Goal: Task Accomplishment & Management: Manage account settings

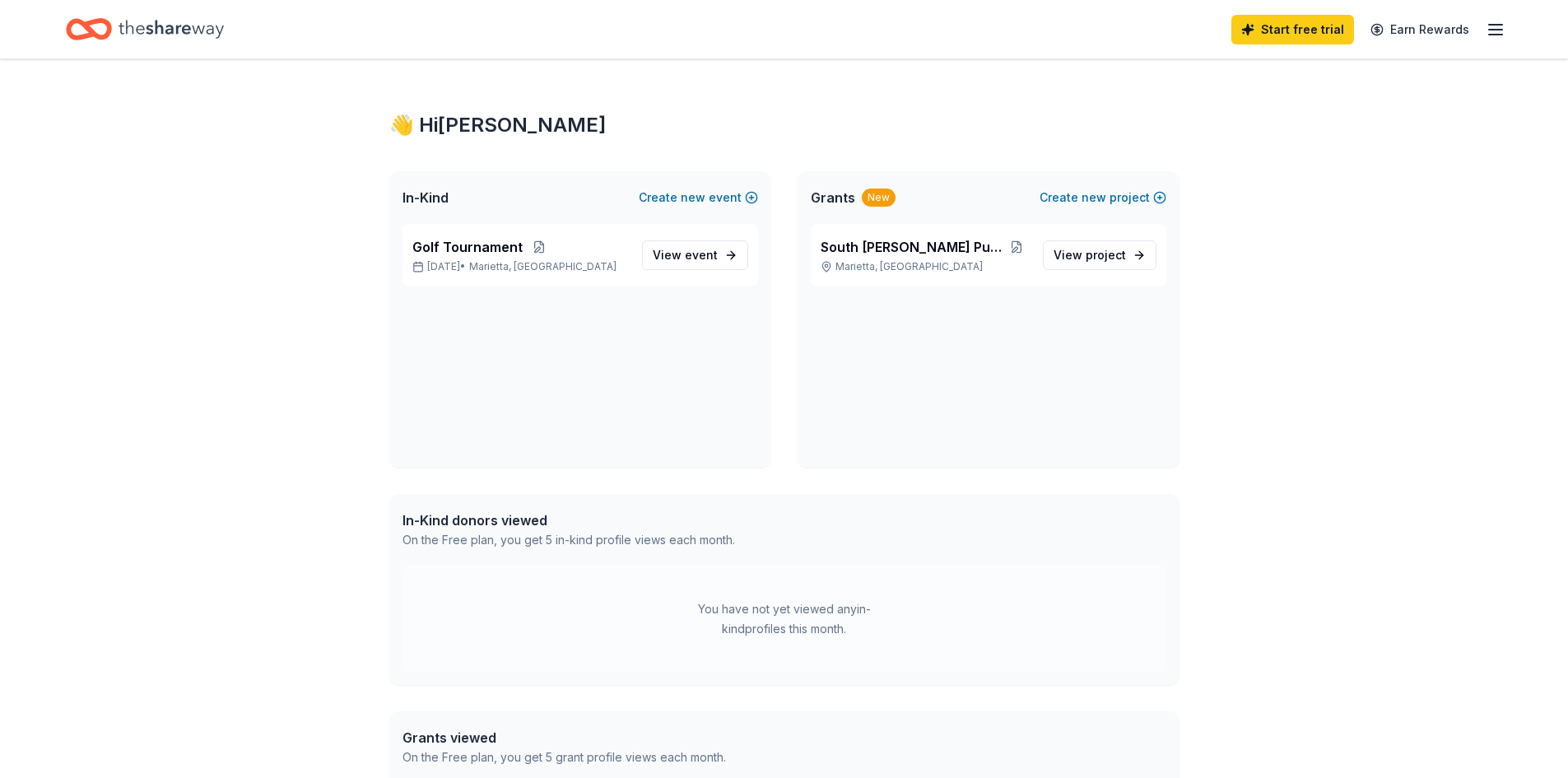
click at [1485, 140] on div "👋 Hi [PERSON_NAME] In-Kind Create new event Golf Tournament [DATE] • [GEOGRAPHI…" at bounding box center [784, 507] width 1568 height 895
click at [1491, 26] on icon "button" at bounding box center [1495, 30] width 20 height 20
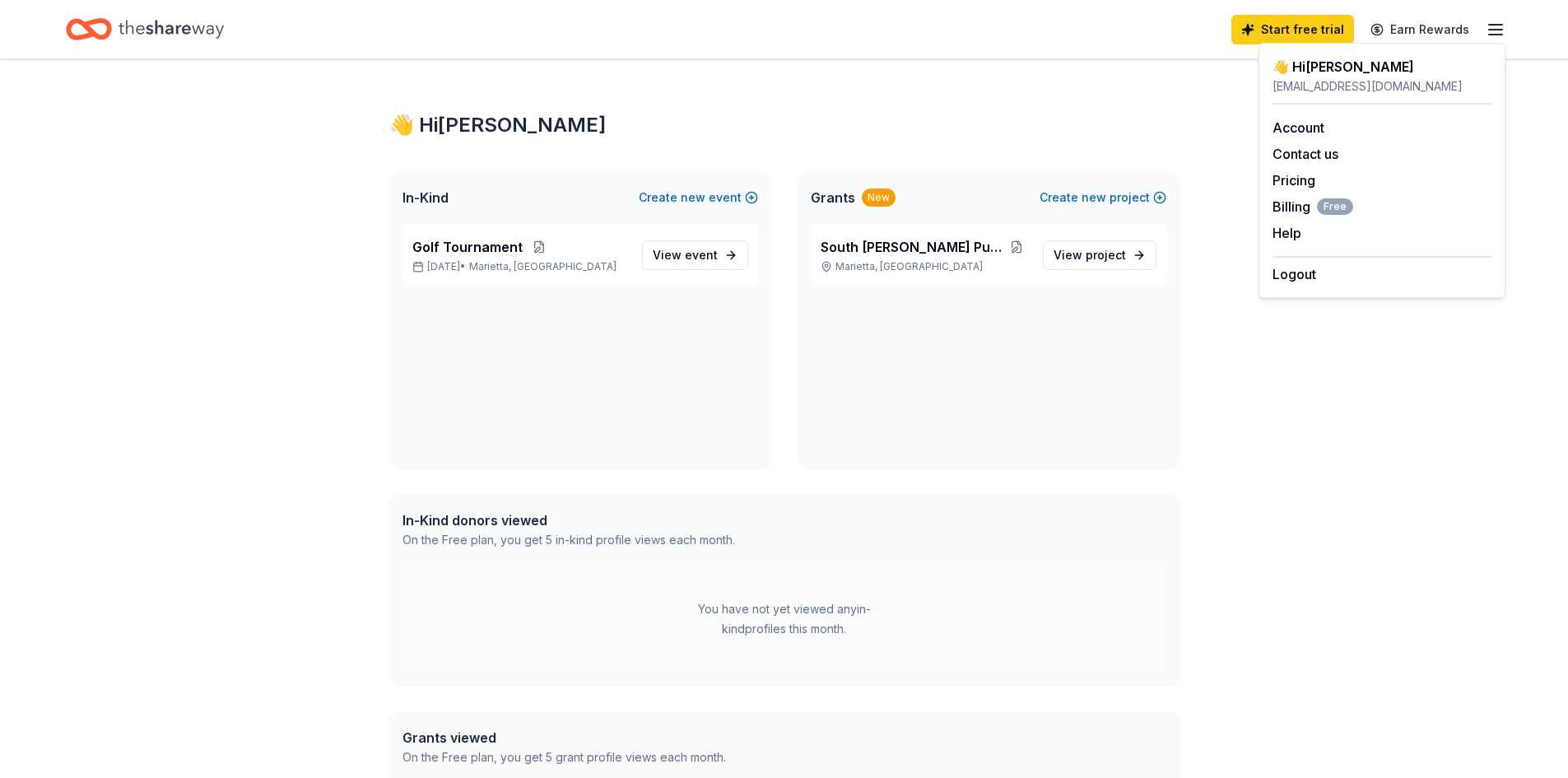
click at [1053, 72] on div "👋 Hi [PERSON_NAME] In-Kind Create new event Golf Tournament [DATE] • [GEOGRAPHI…" at bounding box center [784, 507] width 843 height 895
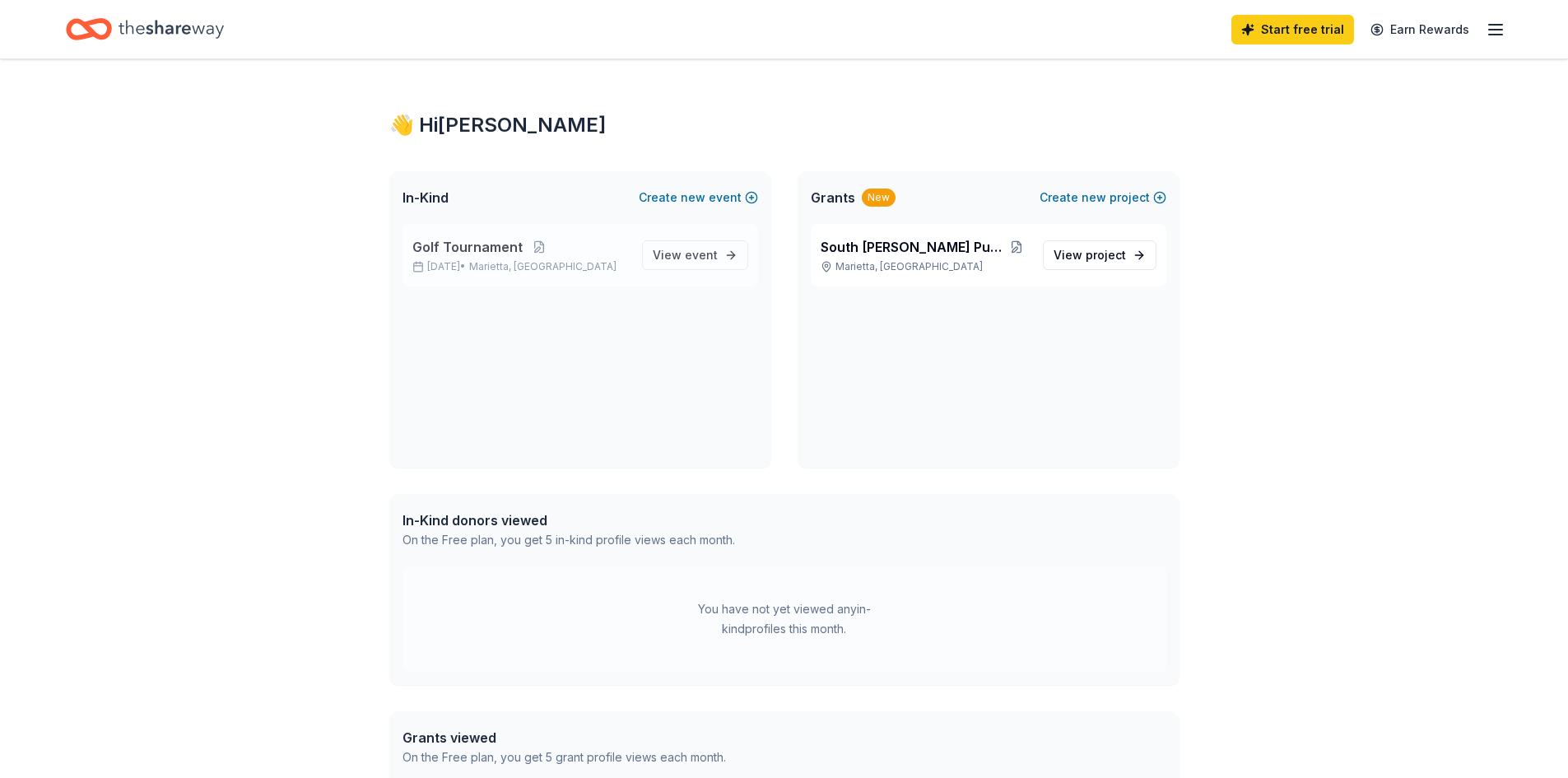
click at [587, 264] on p "[DATE] • [GEOGRAPHIC_DATA], [GEOGRAPHIC_DATA]" at bounding box center [521, 267] width 217 height 13
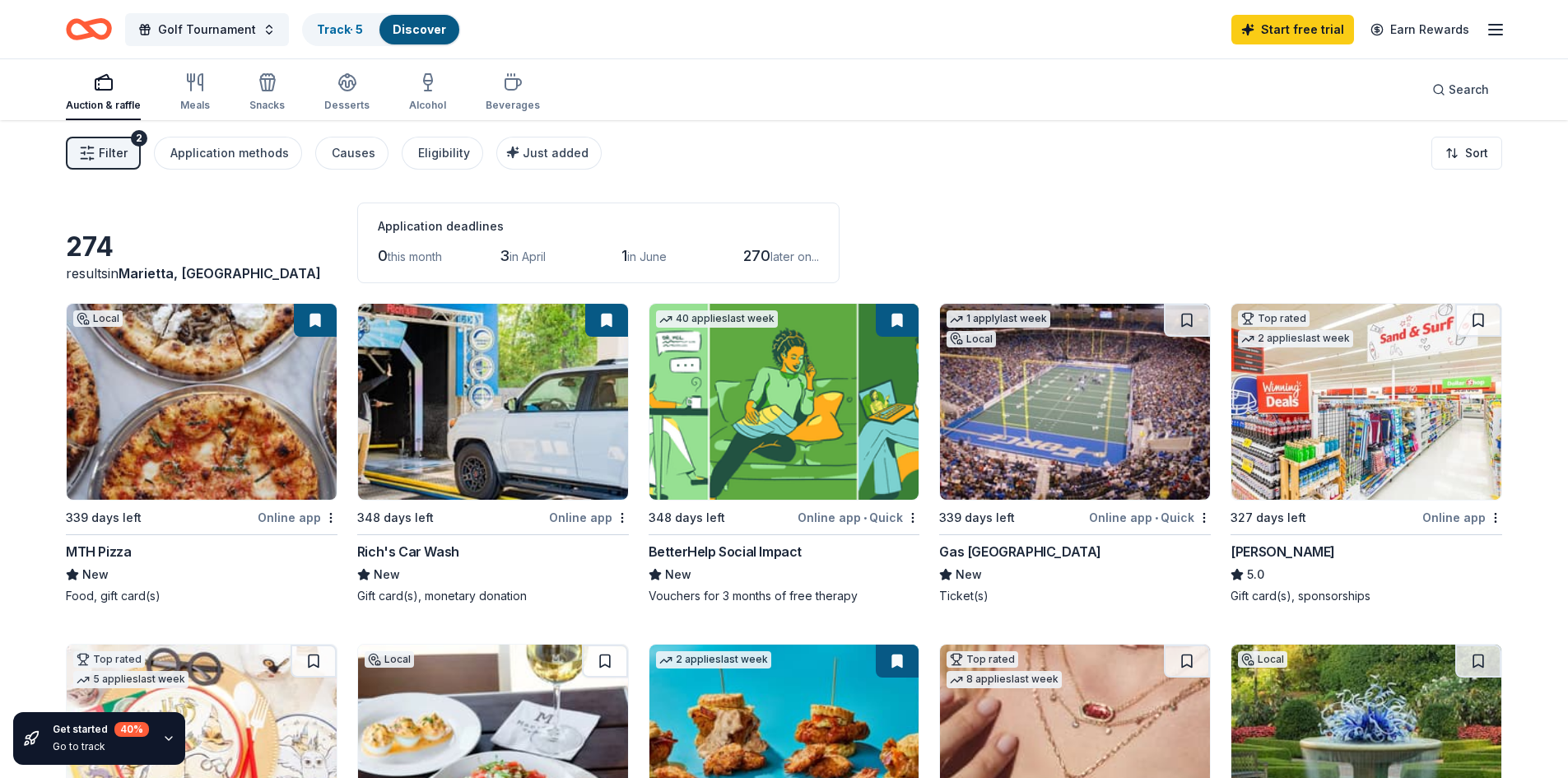
click at [1491, 30] on line "button" at bounding box center [1496, 30] width 13 height 0
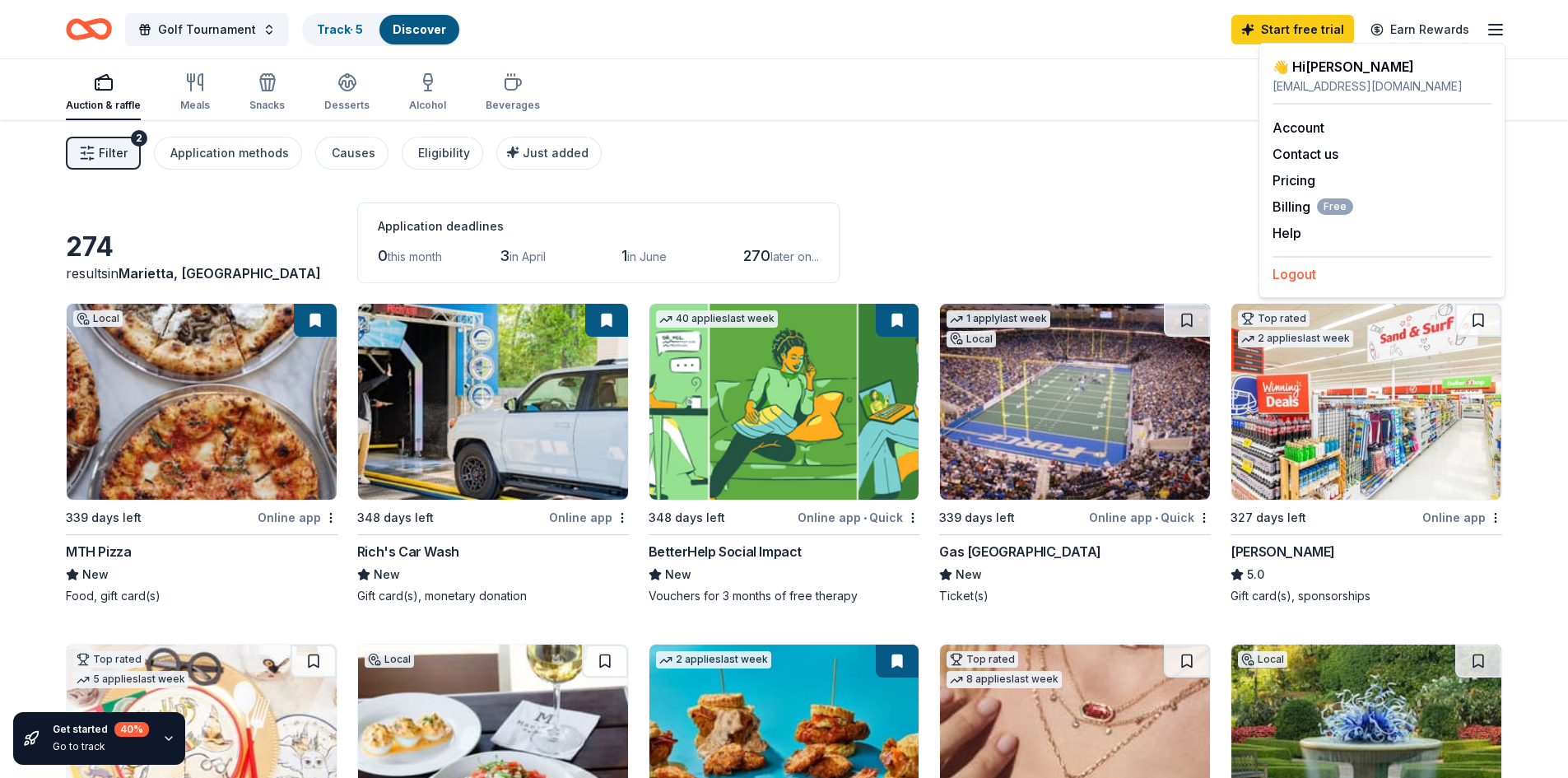
click at [1287, 273] on button "Logout" at bounding box center [1294, 273] width 43 height 20
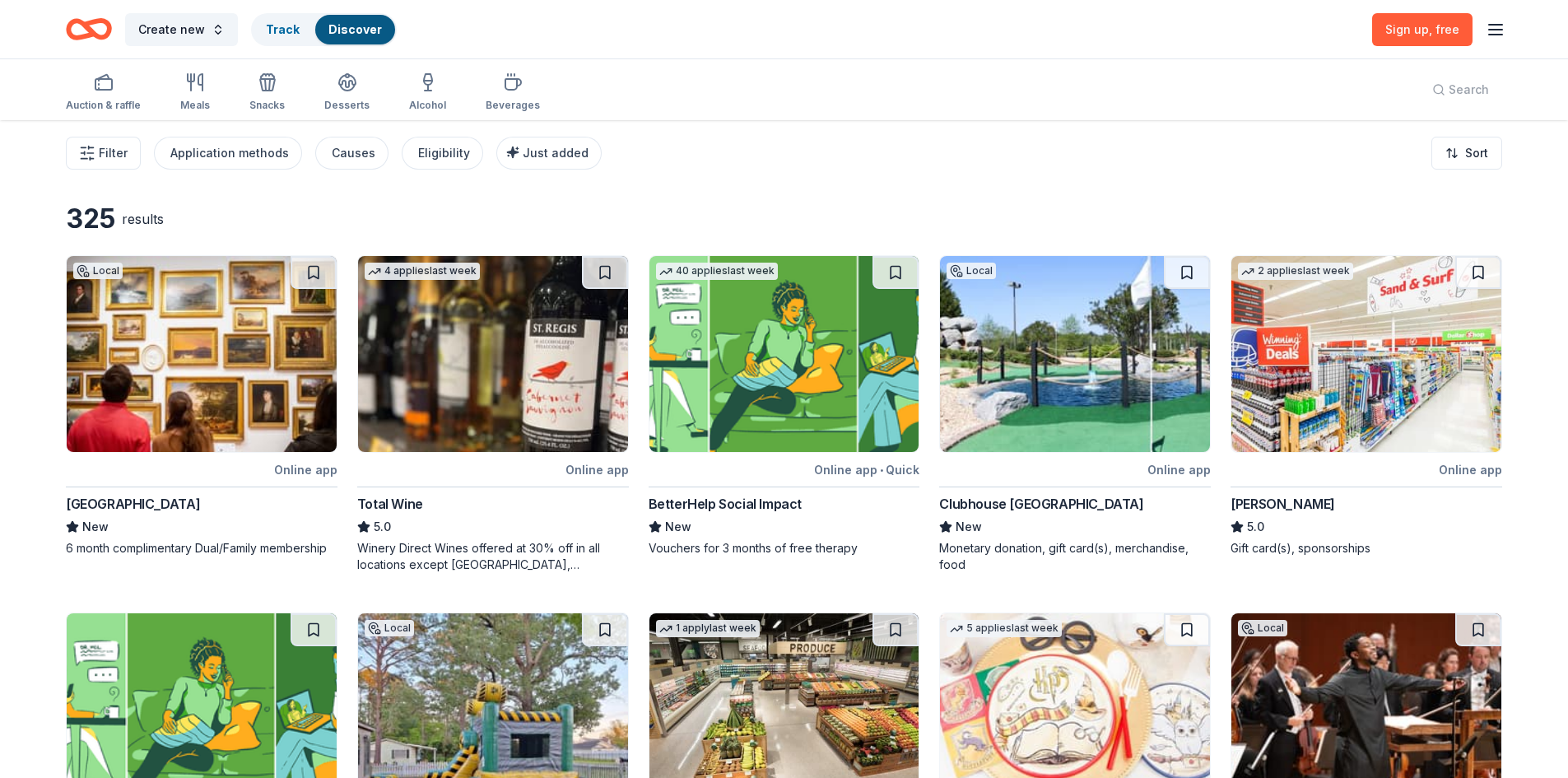
click at [1494, 32] on icon "button" at bounding box center [1495, 30] width 20 height 20
click at [1284, 154] on button "Log in" at bounding box center [1291, 160] width 37 height 20
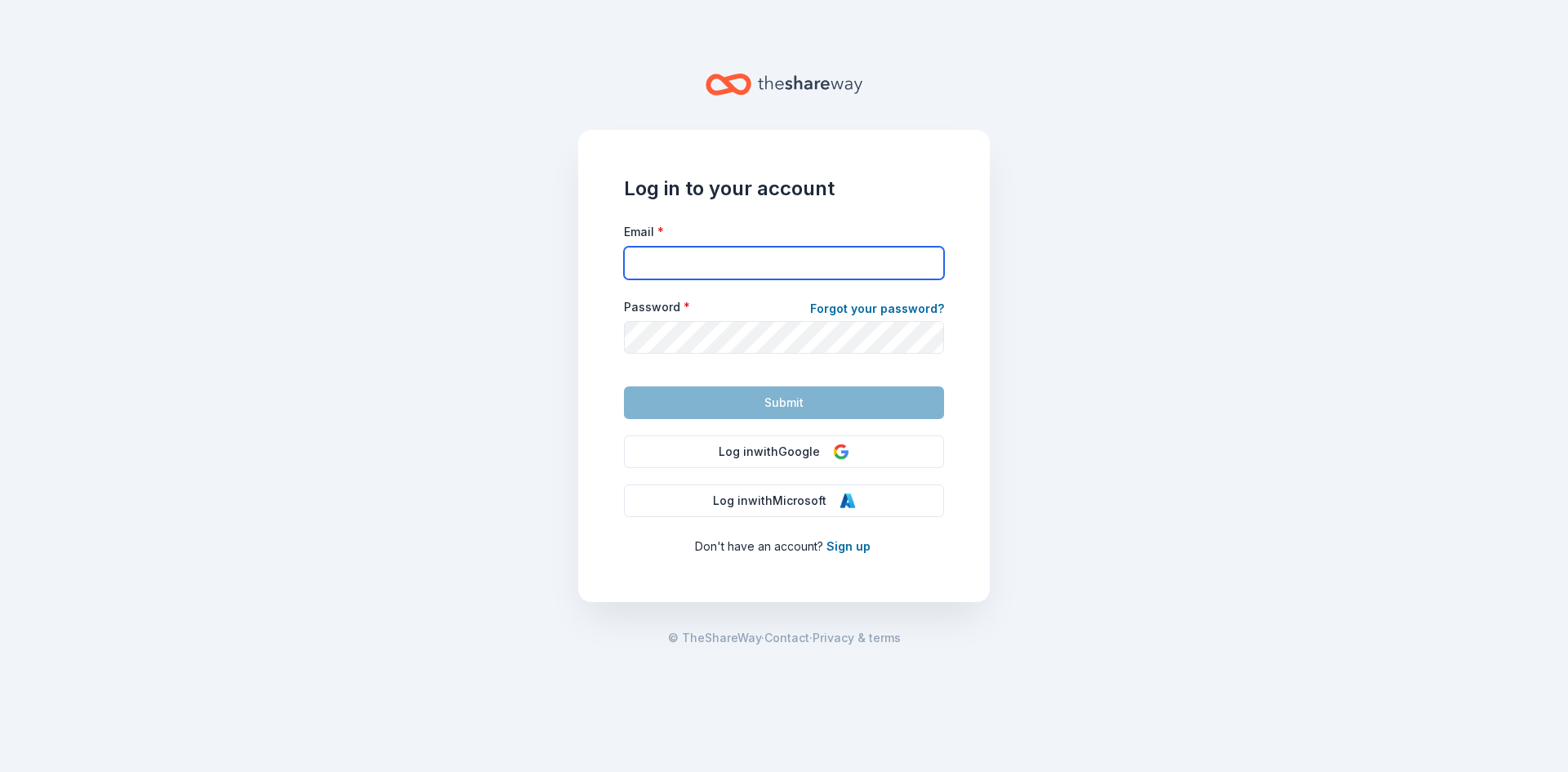
click at [884, 256] on input "Email *" at bounding box center [784, 263] width 320 height 32
type input "[EMAIL_ADDRESS][DOMAIN_NAME]"
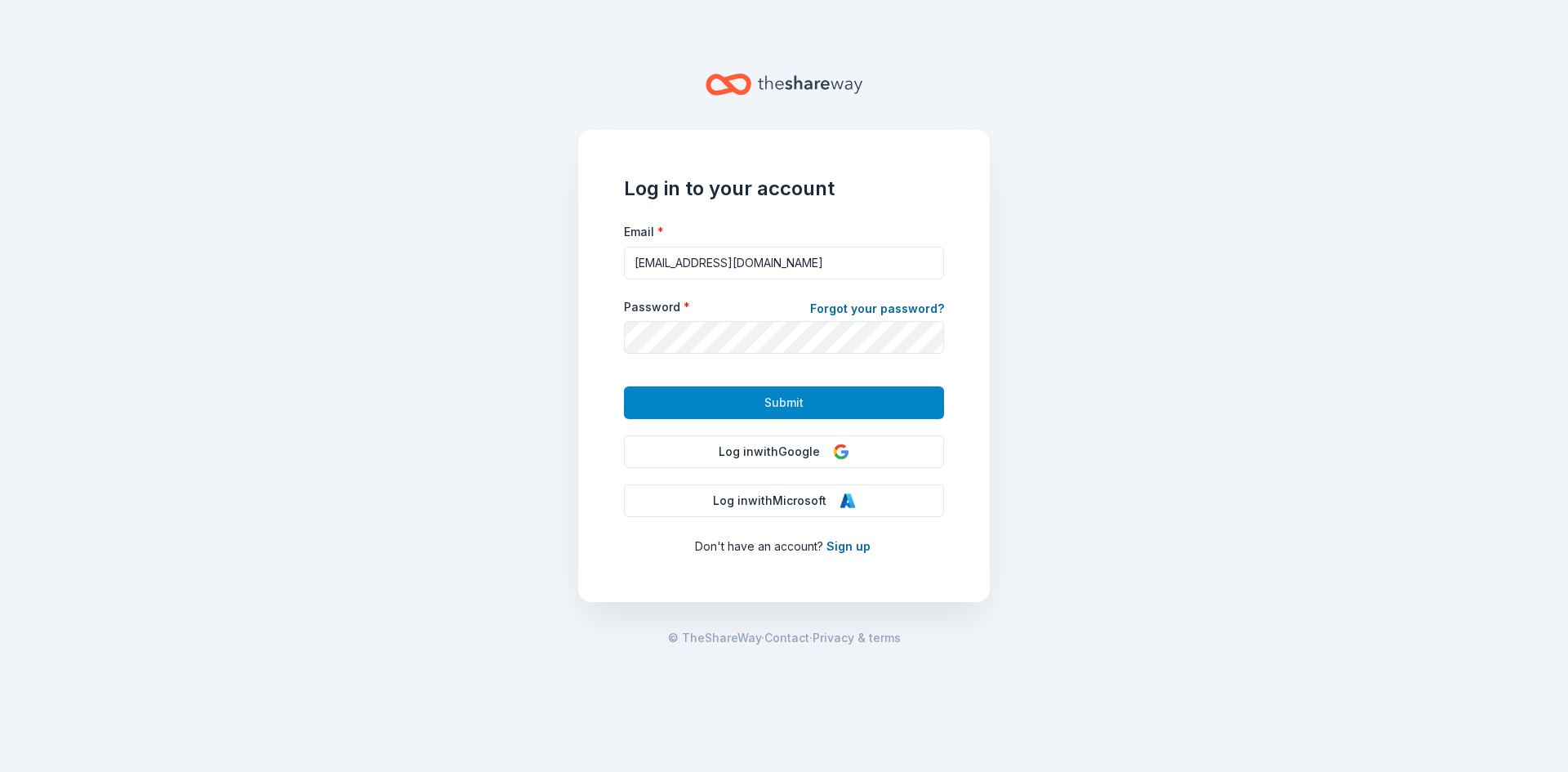
click at [742, 395] on button "Submit" at bounding box center [784, 403] width 320 height 32
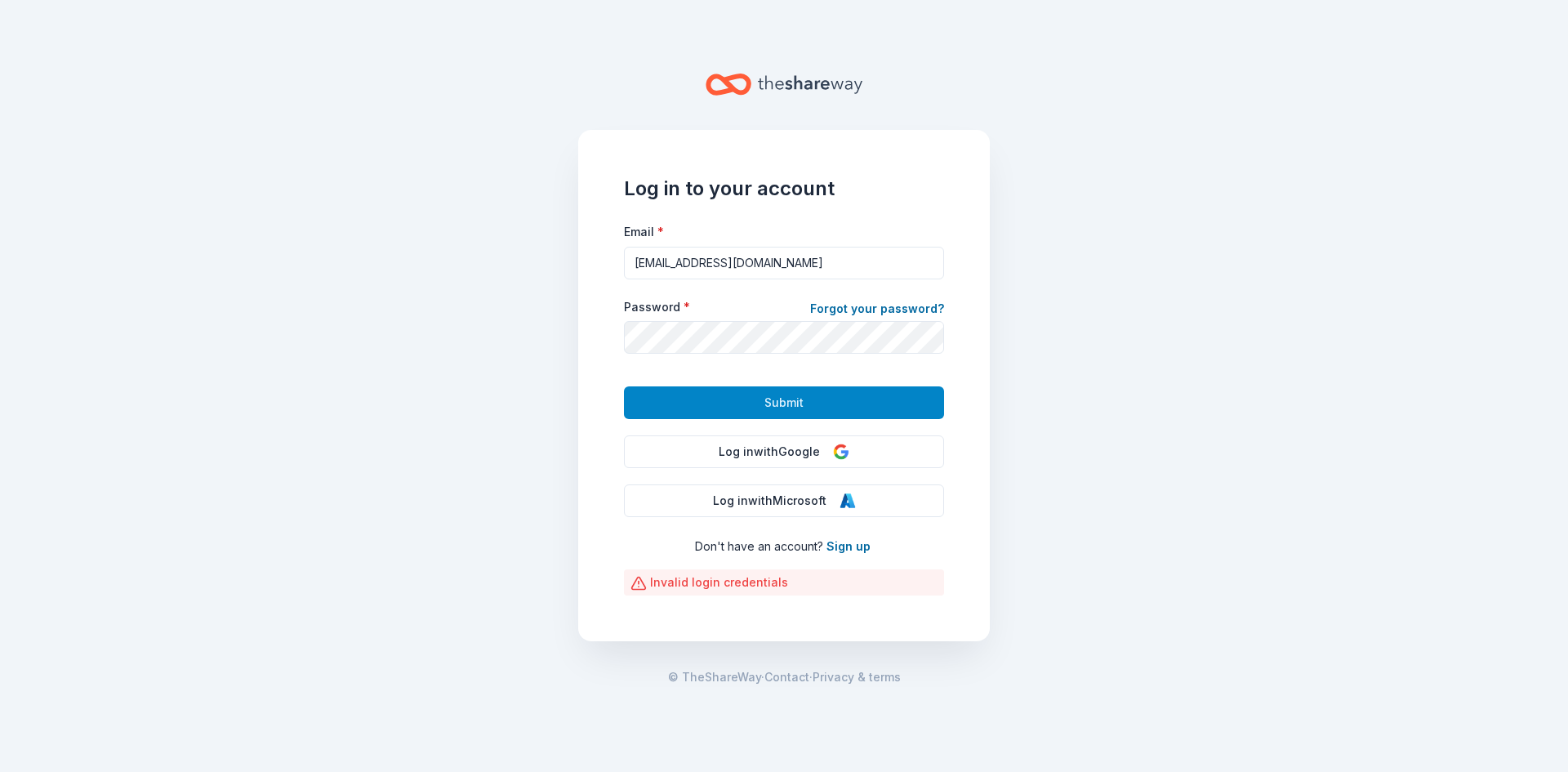
click at [759, 402] on button "Submit" at bounding box center [784, 403] width 320 height 32
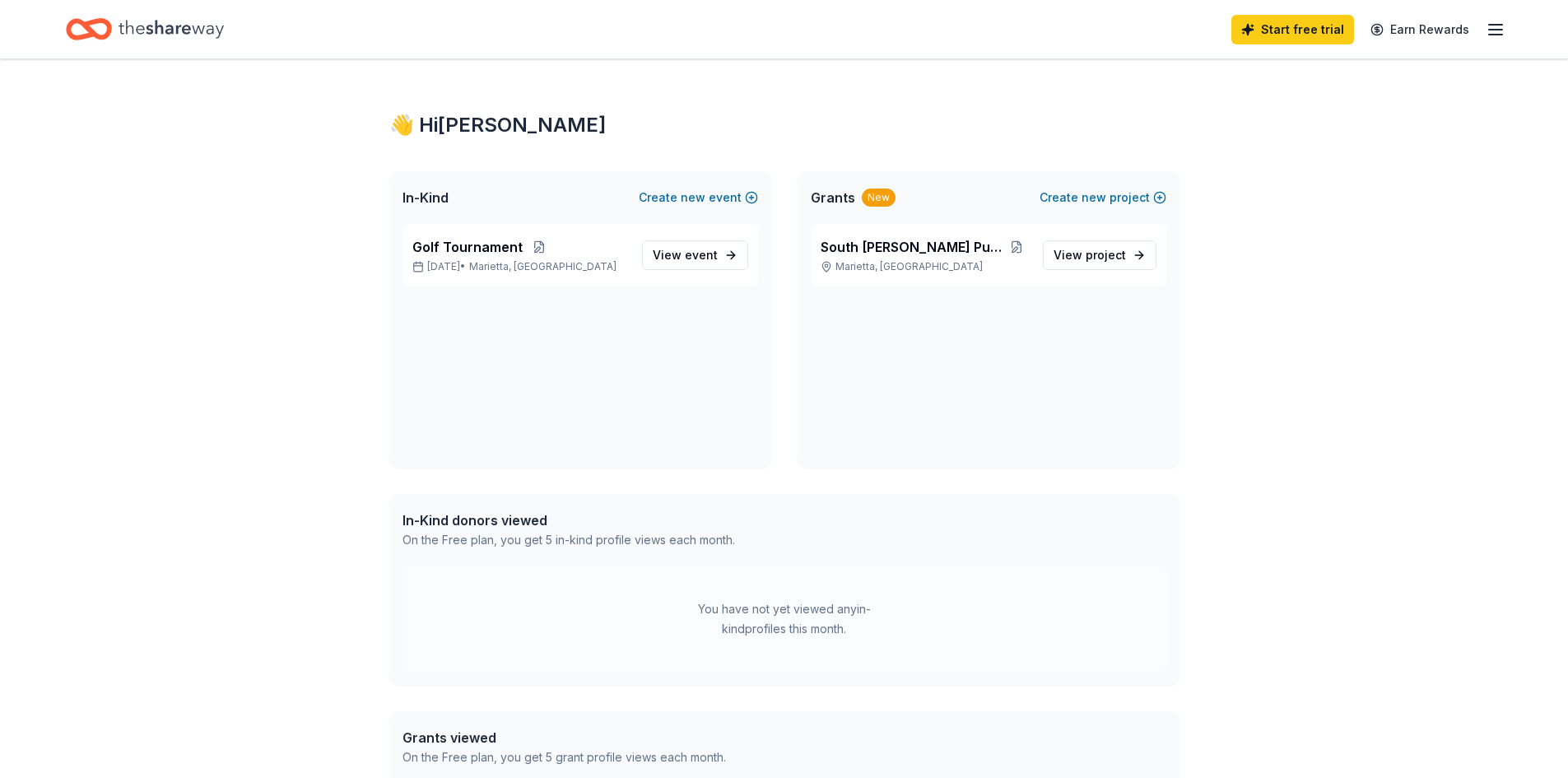
click at [1420, 529] on div "👋 Hi [PERSON_NAME] In-Kind Create new event Golf Tournament [DATE] • [GEOGRAPHI…" at bounding box center [784, 507] width 1568 height 895
click at [611, 249] on p "Golf Tournament" at bounding box center [521, 247] width 217 height 20
